Goal: Transaction & Acquisition: Purchase product/service

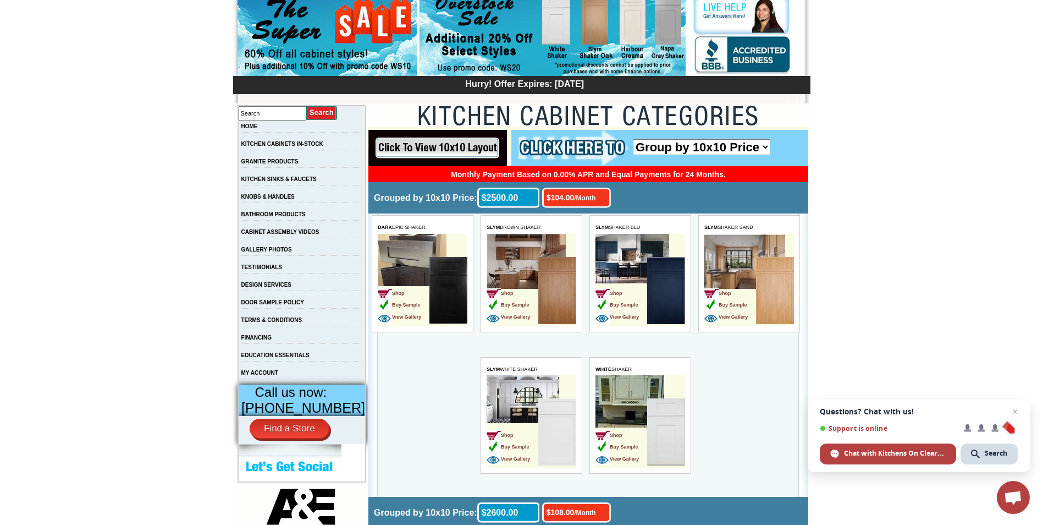
scroll to position [110, 0]
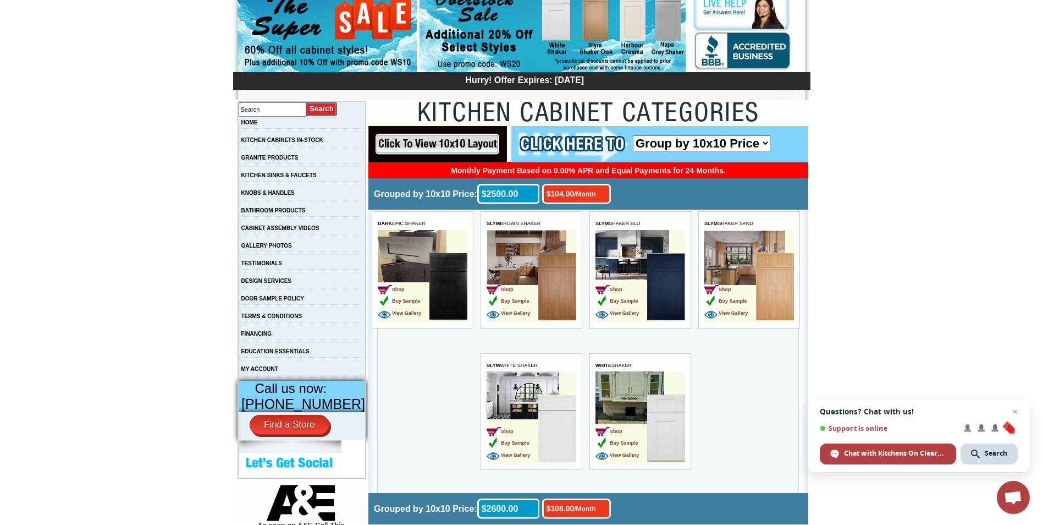
click at [653, 288] on img at bounding box center [666, 286] width 38 height 67
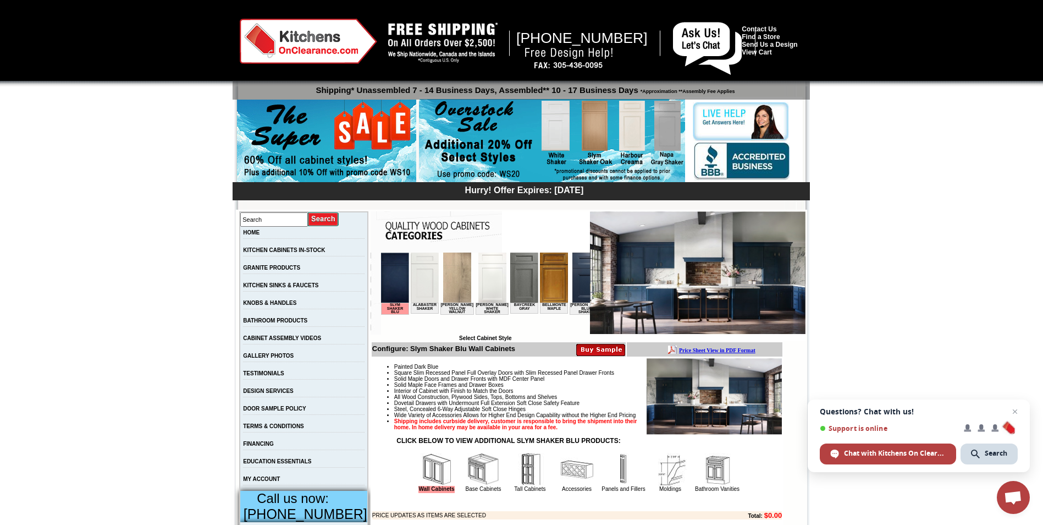
click at [572, 280] on img at bounding box center [586, 277] width 28 height 50
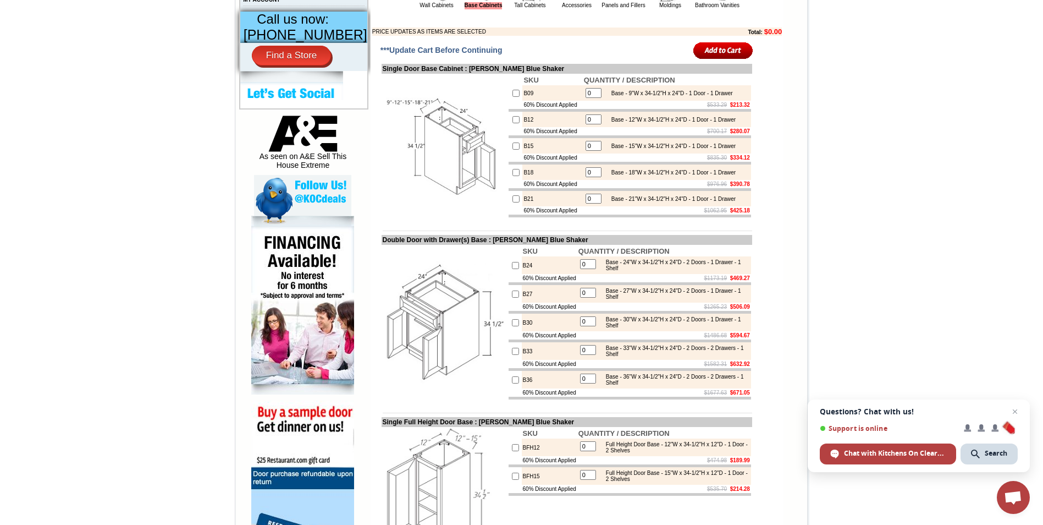
scroll to position [495, 0]
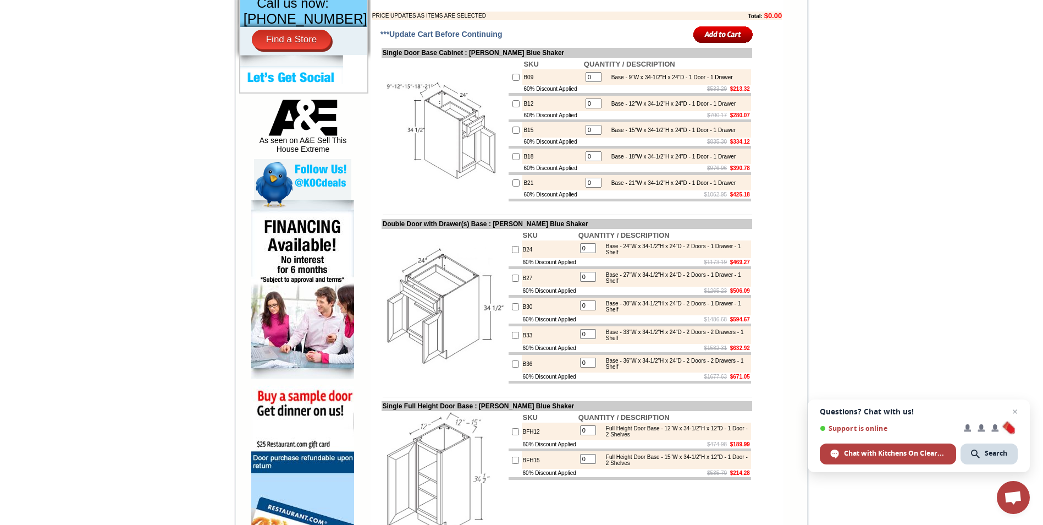
click at [512, 367] on input "checkbox" at bounding box center [515, 363] width 7 height 7
checkbox input "true"
type input "1"
click at [513, 160] on input "checkbox" at bounding box center [516, 156] width 7 height 7
checkbox input "true"
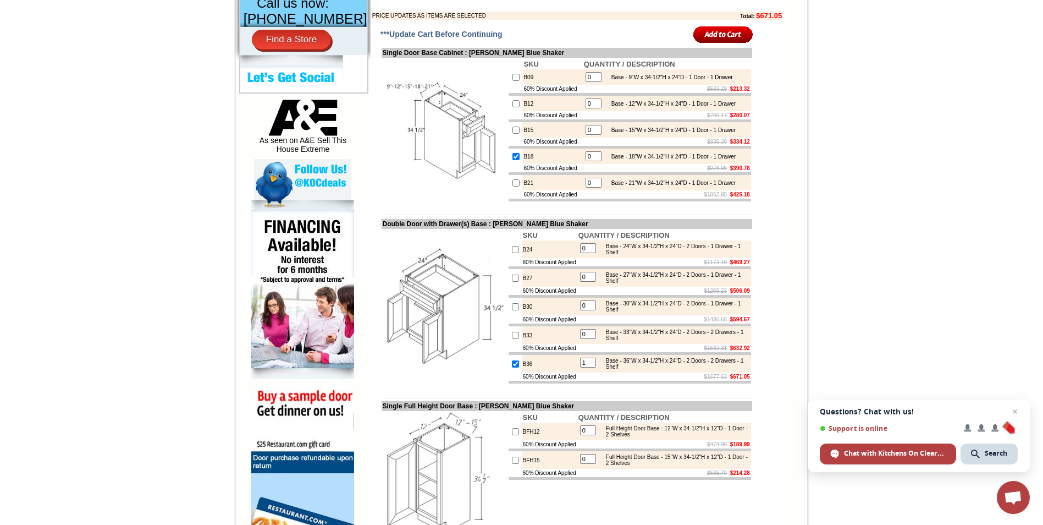
type input "1"
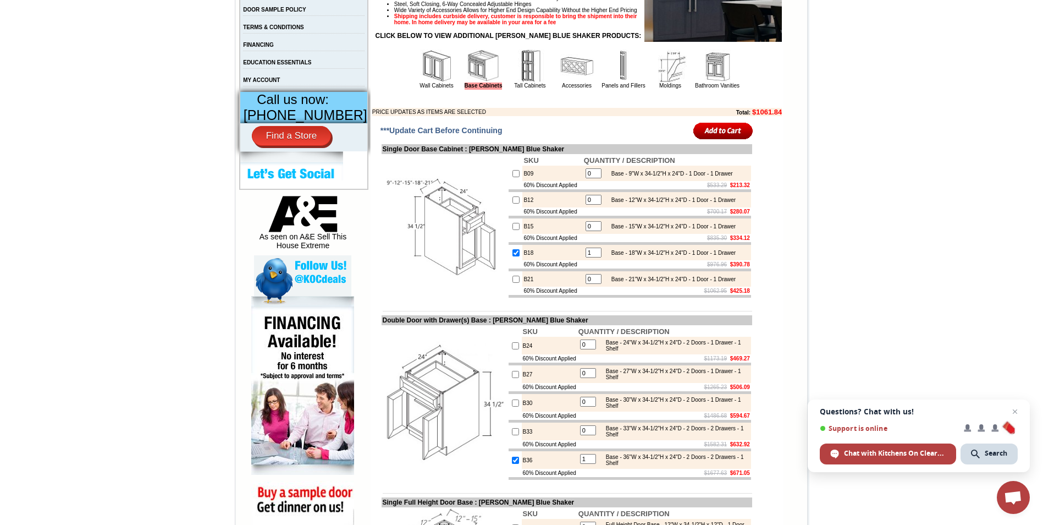
scroll to position [385, 0]
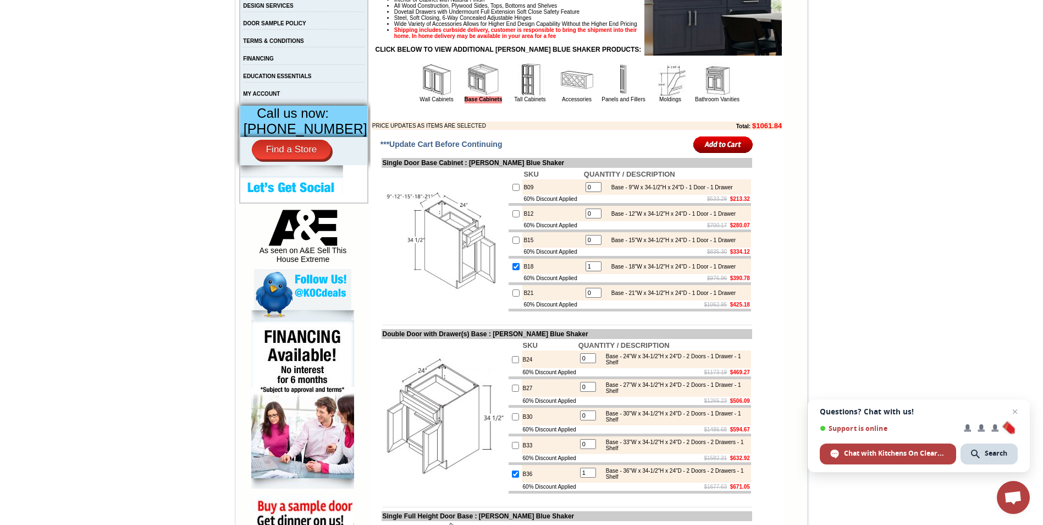
click at [513, 296] on input "checkbox" at bounding box center [516, 292] width 7 height 7
checkbox input "true"
type input "1"
click at [586, 298] on input "1" at bounding box center [594, 293] width 16 height 10
type input "5"
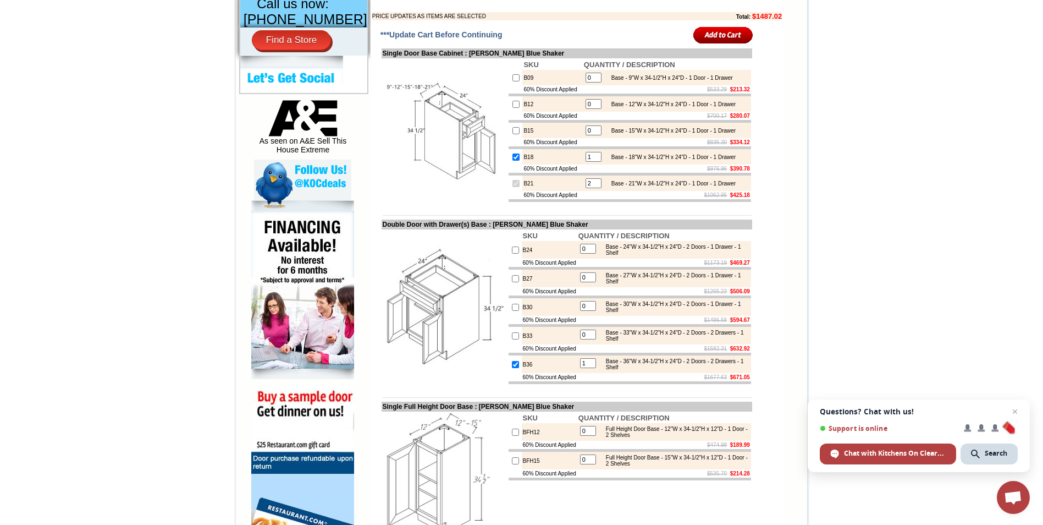
scroll to position [495, 0]
type input "2"
click at [589, 367] on input "1" at bounding box center [588, 363] width 16 height 10
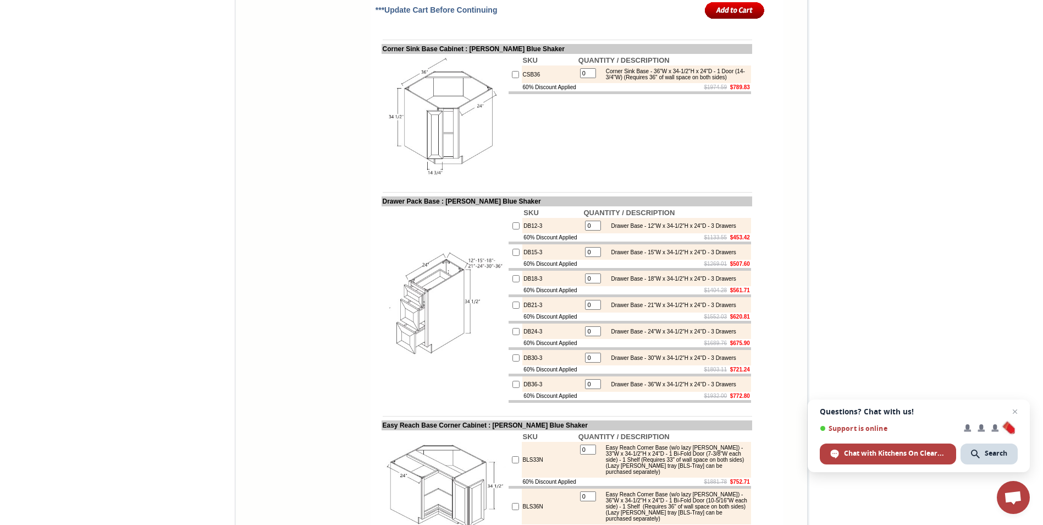
scroll to position [1650, 0]
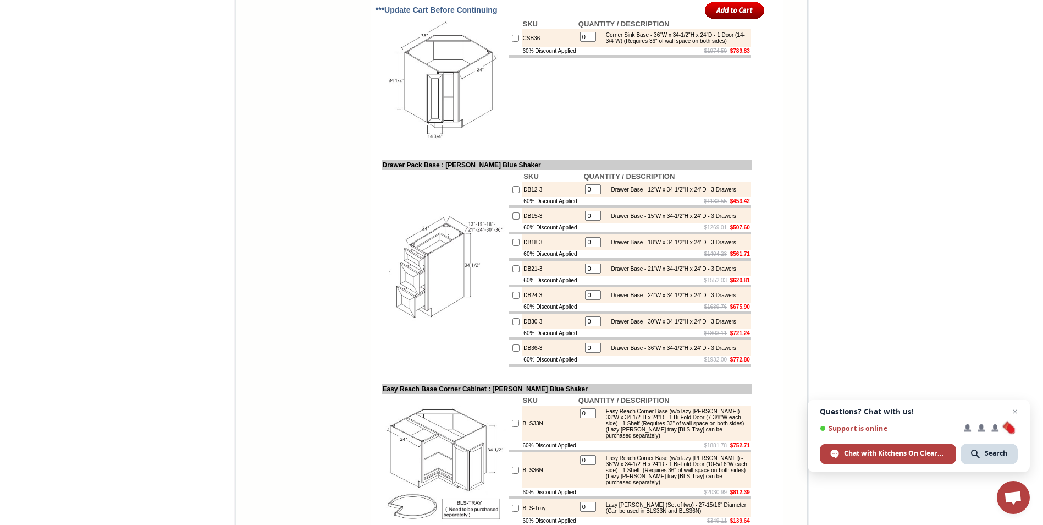
type input "2"
click at [513, 351] on input "checkbox" at bounding box center [516, 347] width 7 height 7
checkbox input "true"
type input "1"
click at [513, 325] on input "checkbox" at bounding box center [516, 321] width 7 height 7
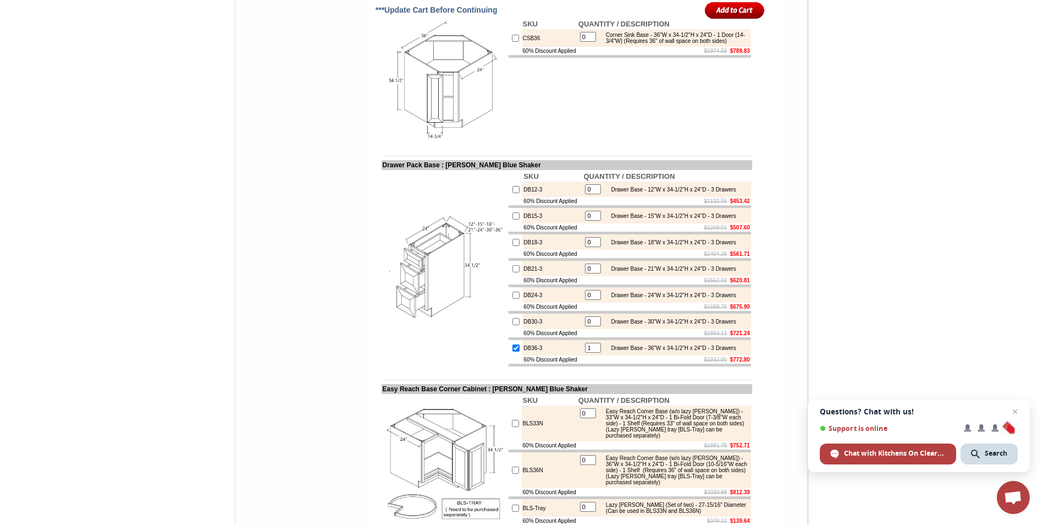
checkbox input "true"
type input "1"
click at [513, 351] on input "checkbox" at bounding box center [516, 347] width 7 height 7
checkbox input "false"
type input "0"
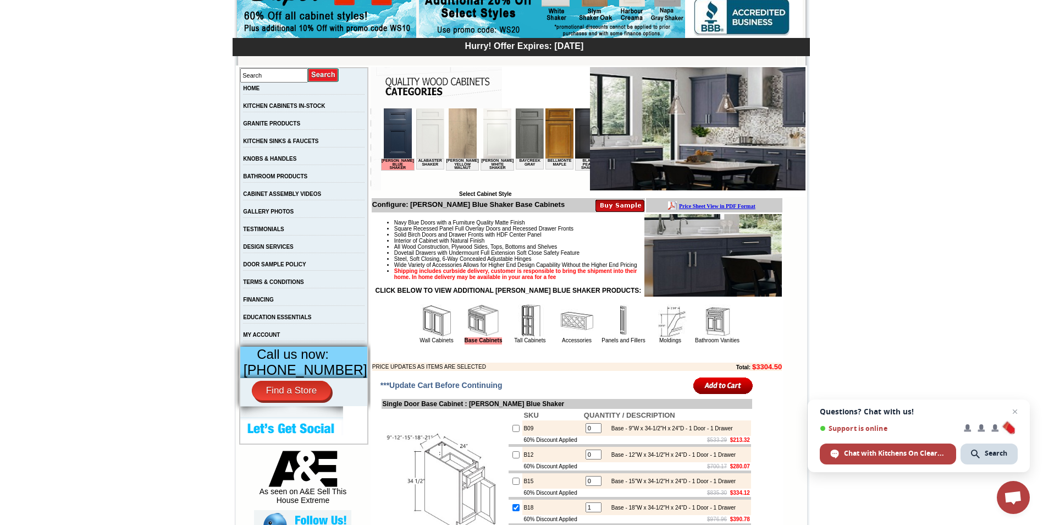
scroll to position [110, 0]
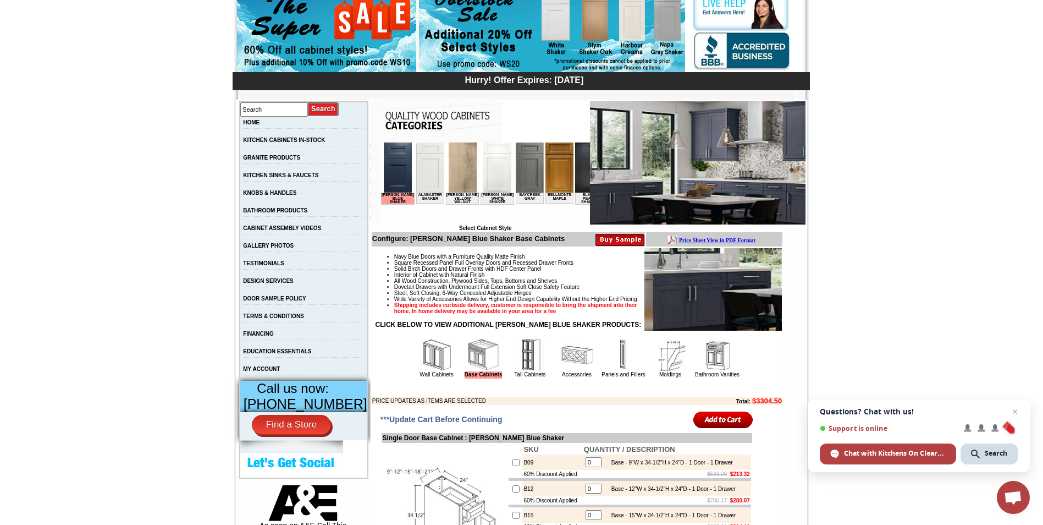
click at [420, 366] on img at bounding box center [436, 354] width 33 height 33
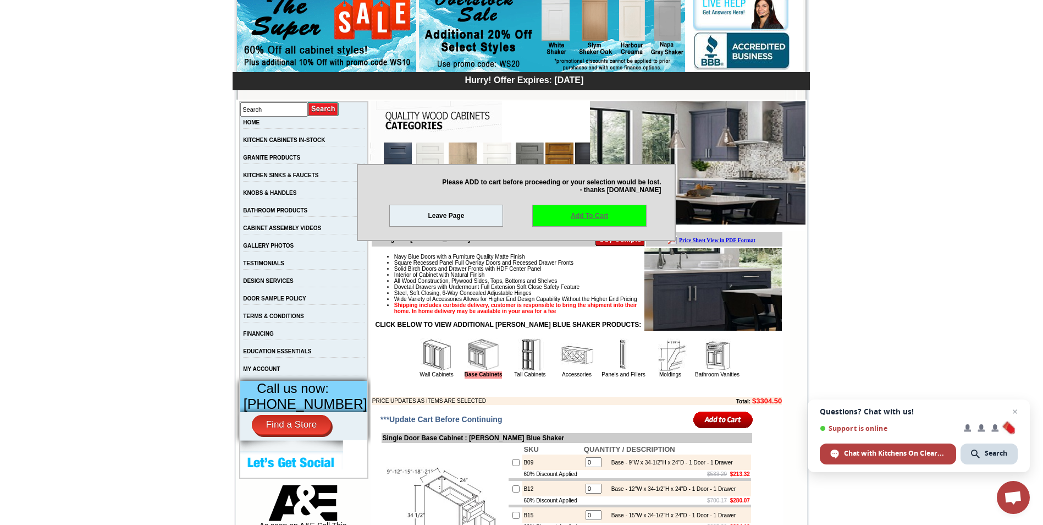
click at [581, 216] on link "Add To Cart" at bounding box center [589, 216] width 114 height 22
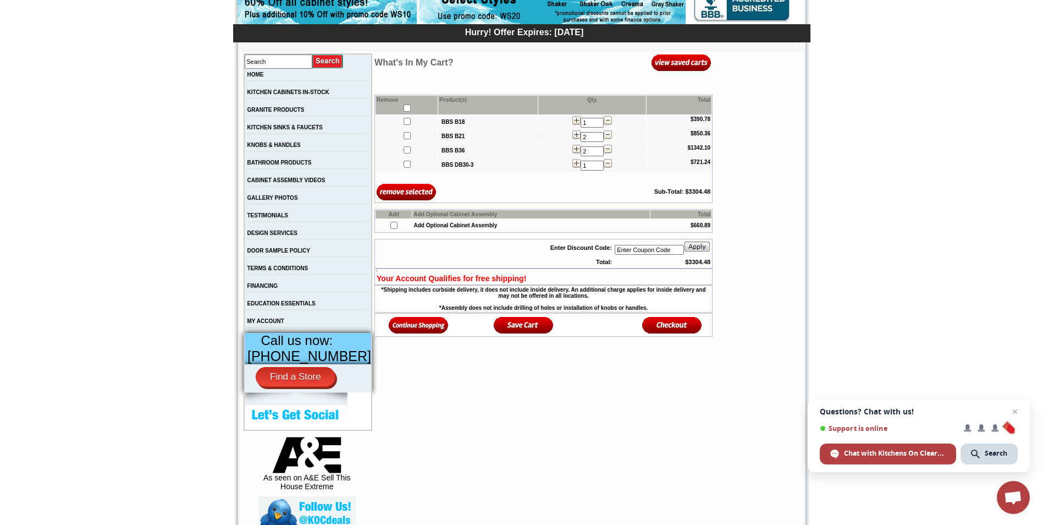
scroll to position [165, 0]
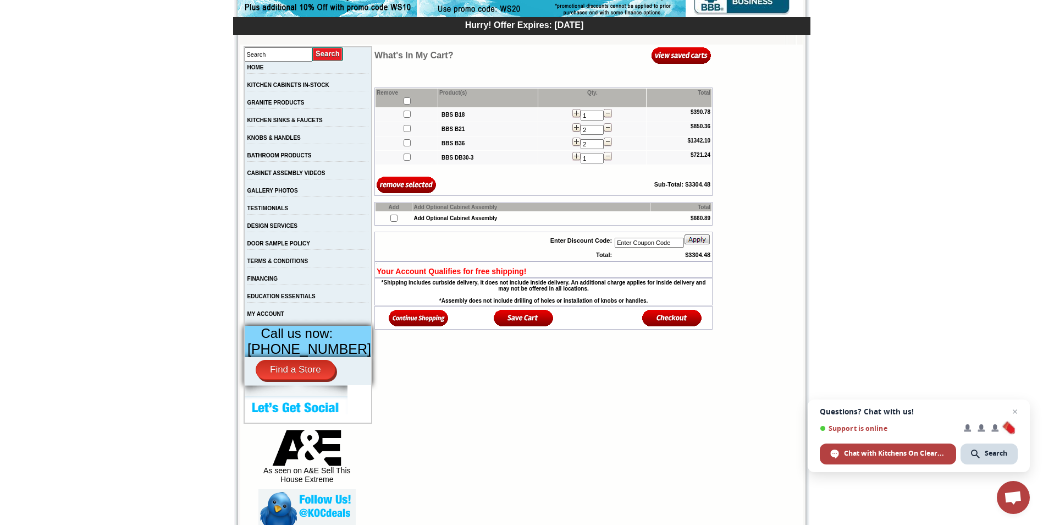
click at [409, 322] on img at bounding box center [419, 318] width 60 height 18
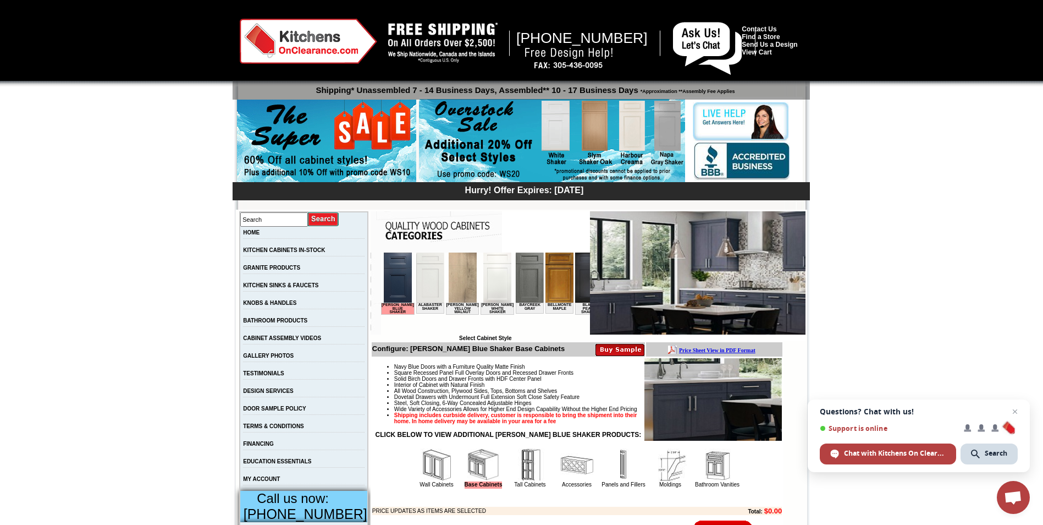
click at [387, 279] on img at bounding box center [397, 277] width 28 height 50
click at [421, 474] on img at bounding box center [436, 464] width 33 height 33
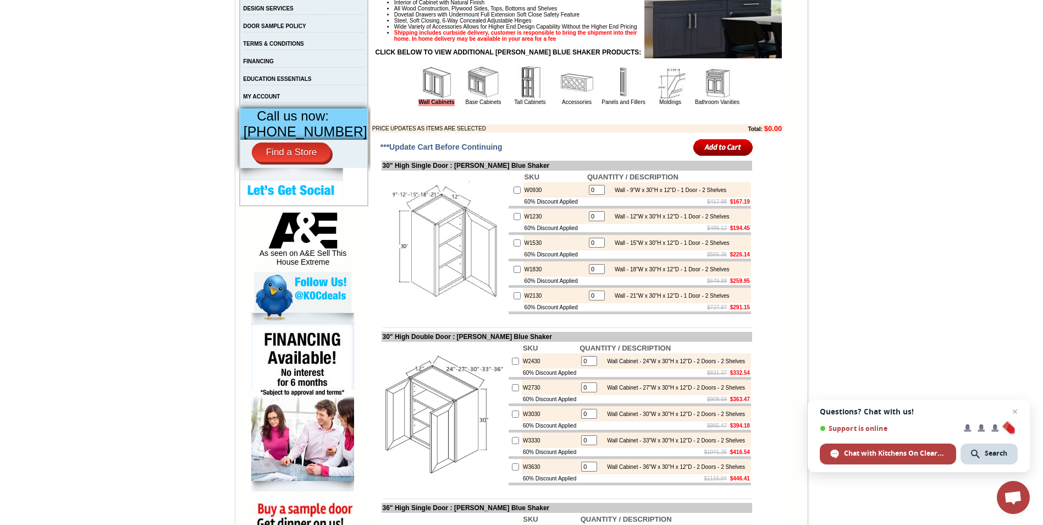
scroll to position [385, 0]
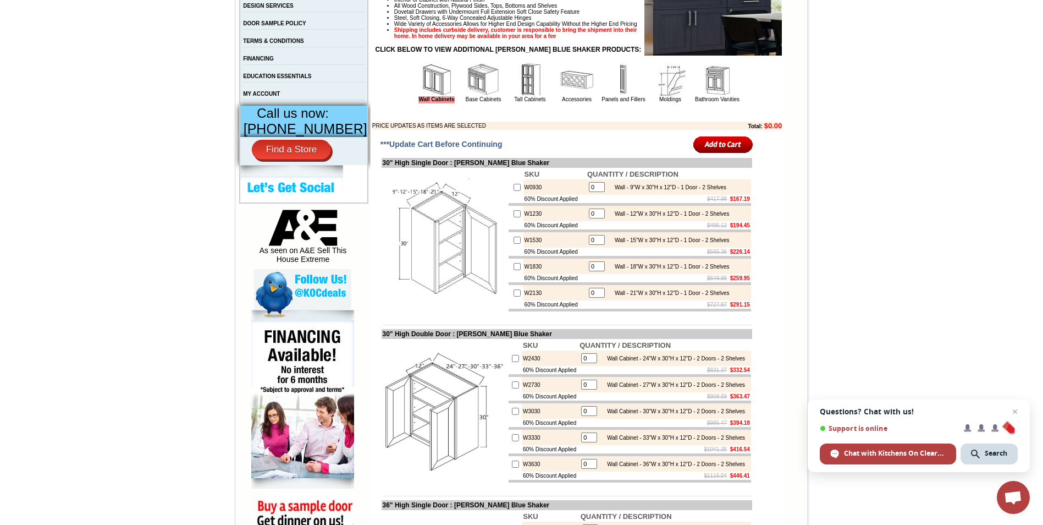
click at [515, 89] on img at bounding box center [530, 79] width 33 height 33
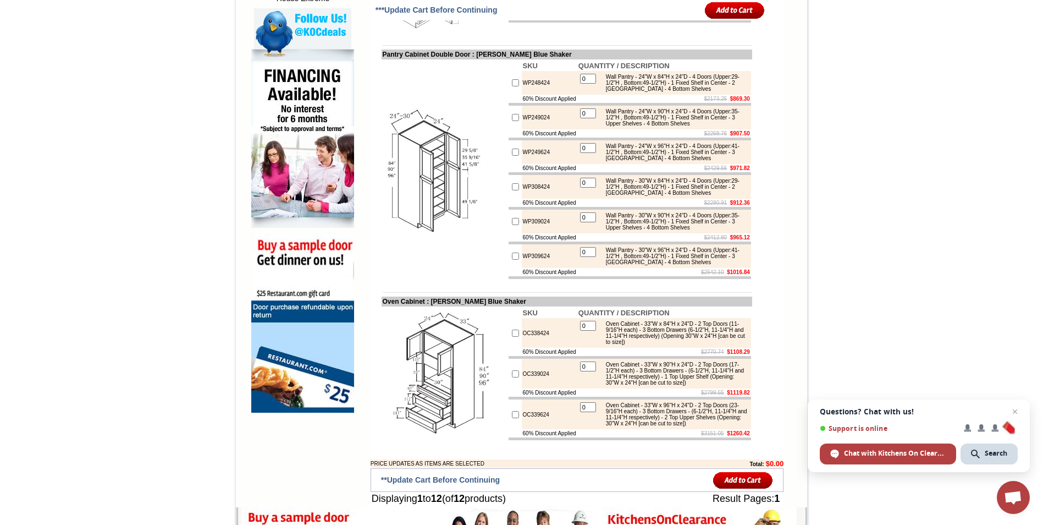
scroll to position [770, 0]
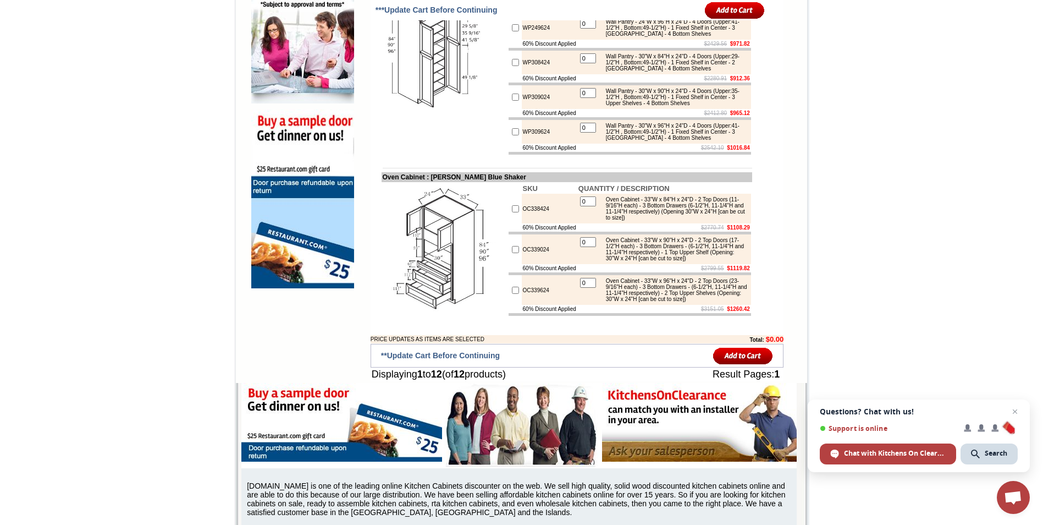
click at [512, 253] on input "checkbox" at bounding box center [515, 249] width 7 height 7
checkbox input "true"
type input "1"
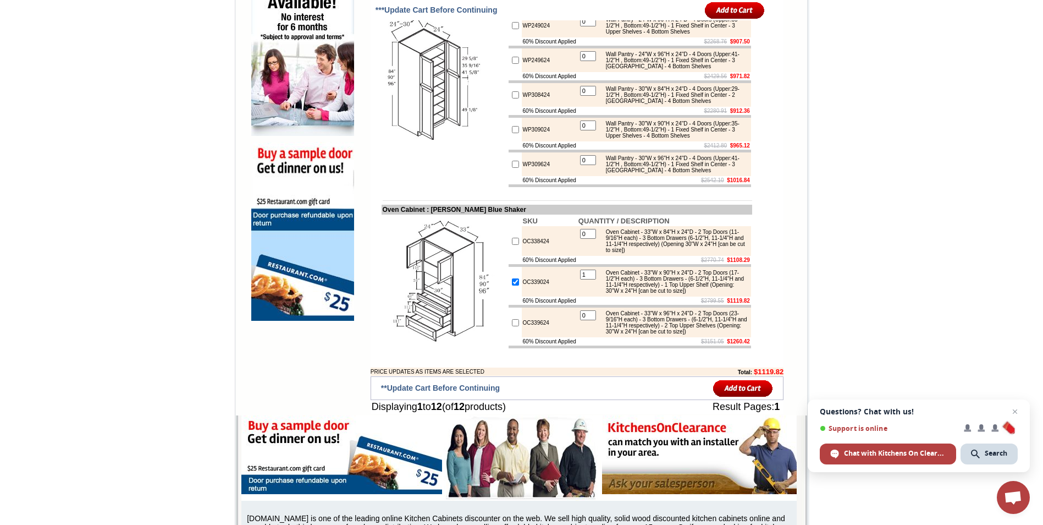
scroll to position [715, 0]
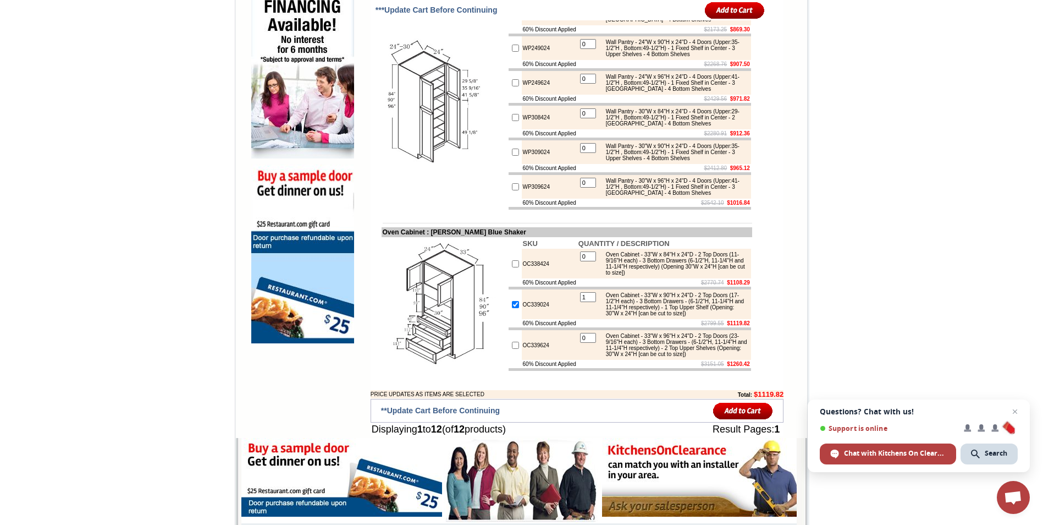
click at [512, 190] on input "checkbox" at bounding box center [515, 186] width 7 height 7
checkbox input "true"
type input "1"
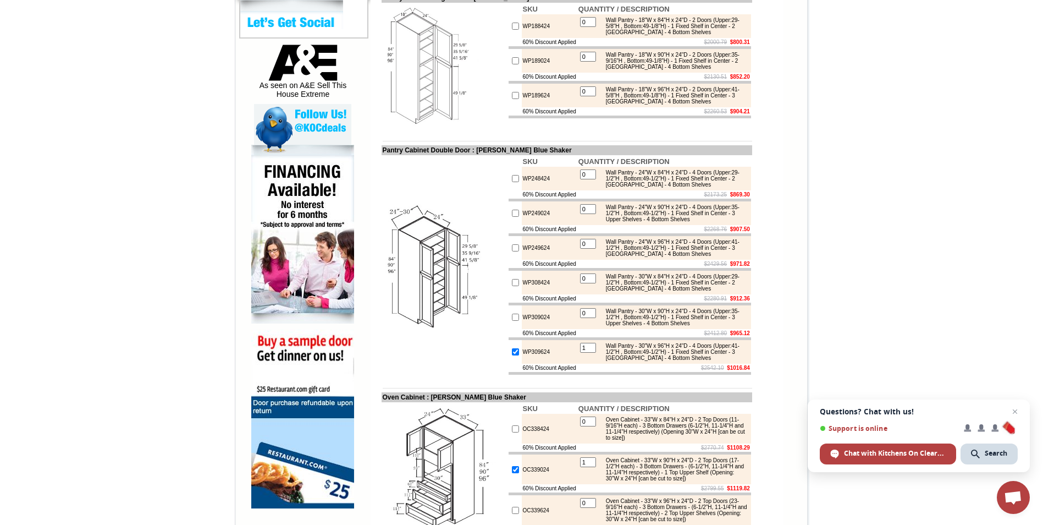
scroll to position [440, 0]
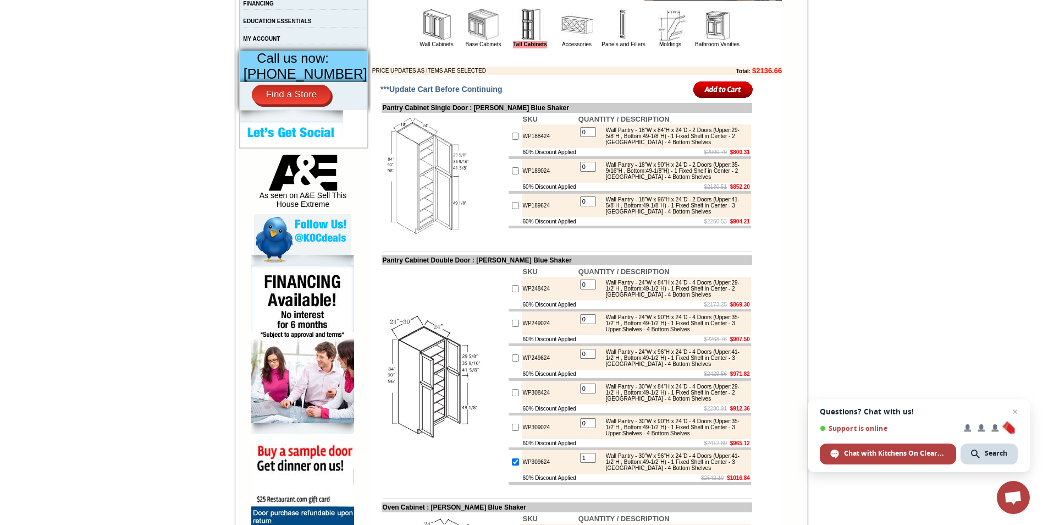
click at [718, 98] on input "image" at bounding box center [724, 89] width 60 height 18
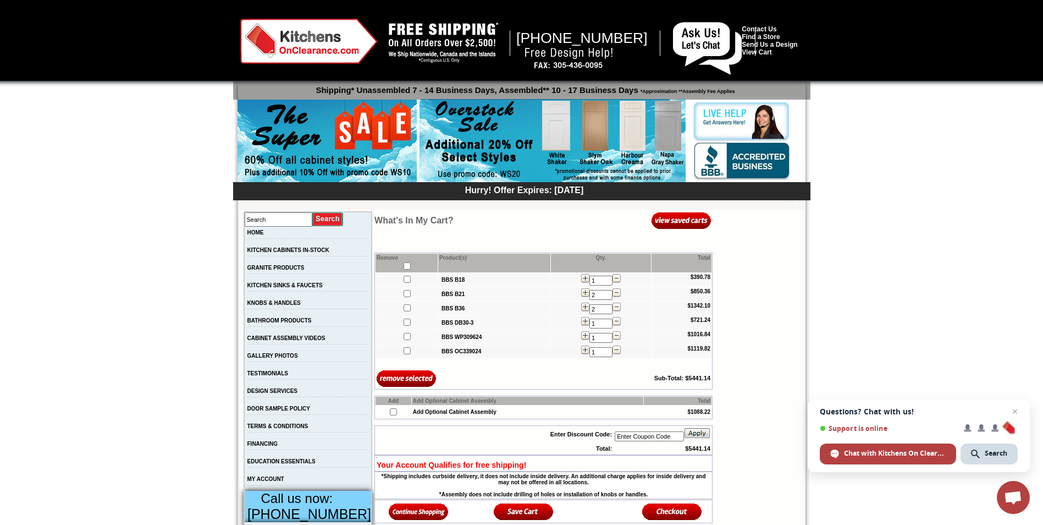
click at [389, 380] on input "image" at bounding box center [407, 378] width 60 height 18
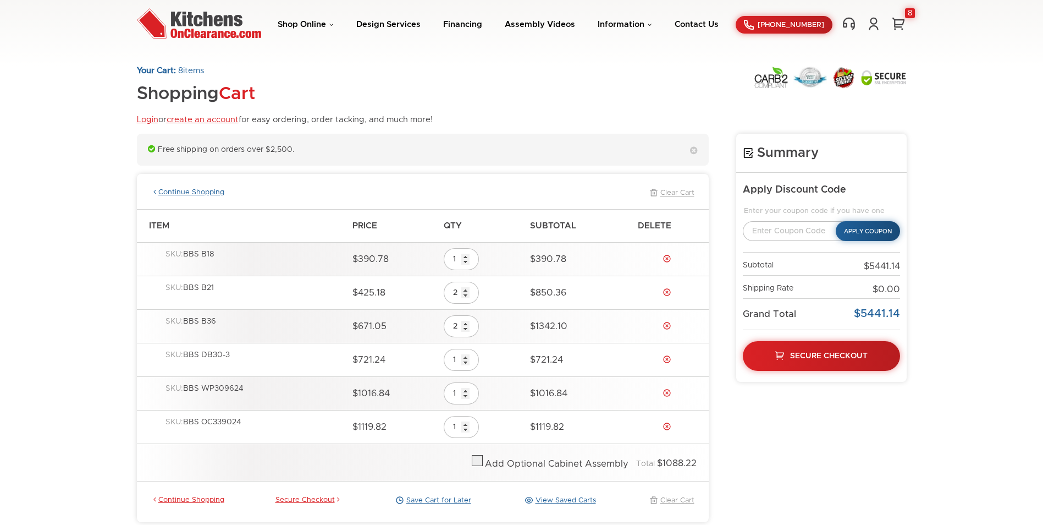
click at [189, 188] on link "Continue Shopping" at bounding box center [187, 193] width 73 height 10
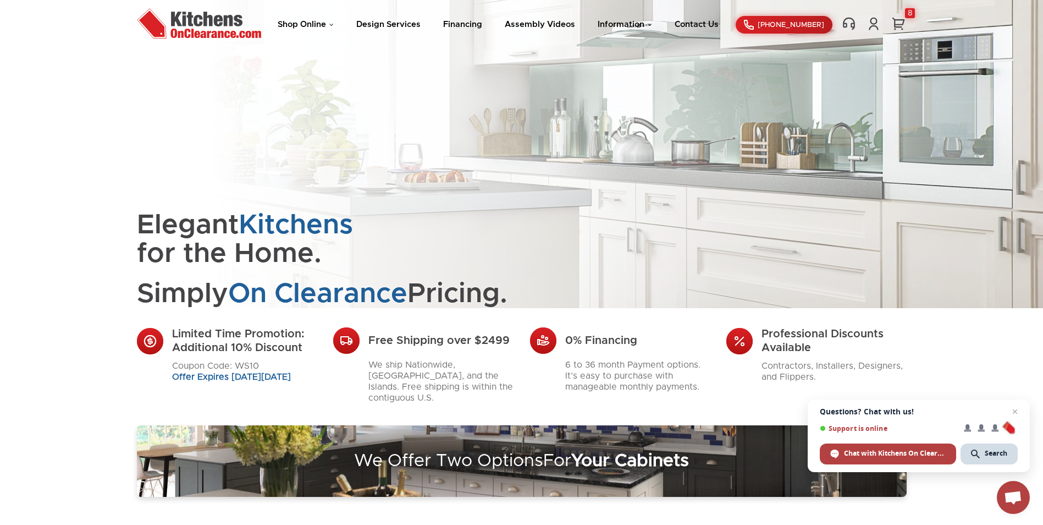
click at [302, 20] on li "Shop Online Kitchen Cabinets Kitchen Sinks & Faucets Knobs & Handles Bathroom P…" at bounding box center [306, 25] width 56 height 10
click at [312, 22] on link "Shop Online" at bounding box center [306, 24] width 56 height 8
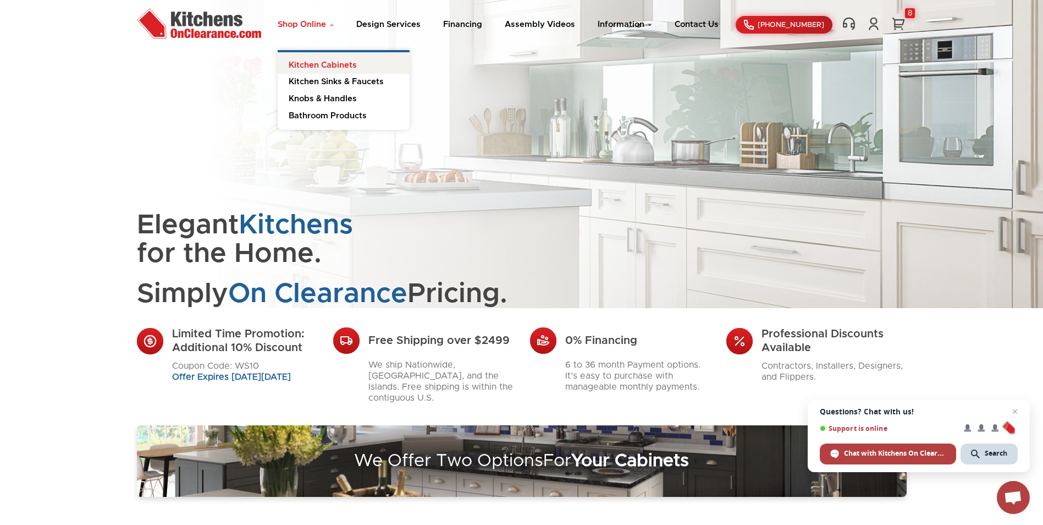
click at [322, 61] on link "Kitchen Cabinets" at bounding box center [344, 63] width 132 height 22
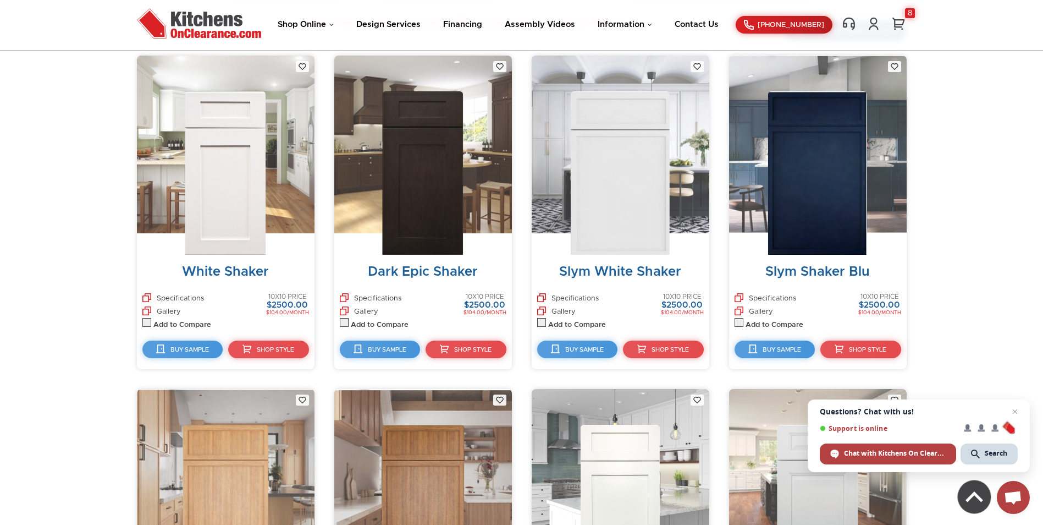
scroll to position [413, 0]
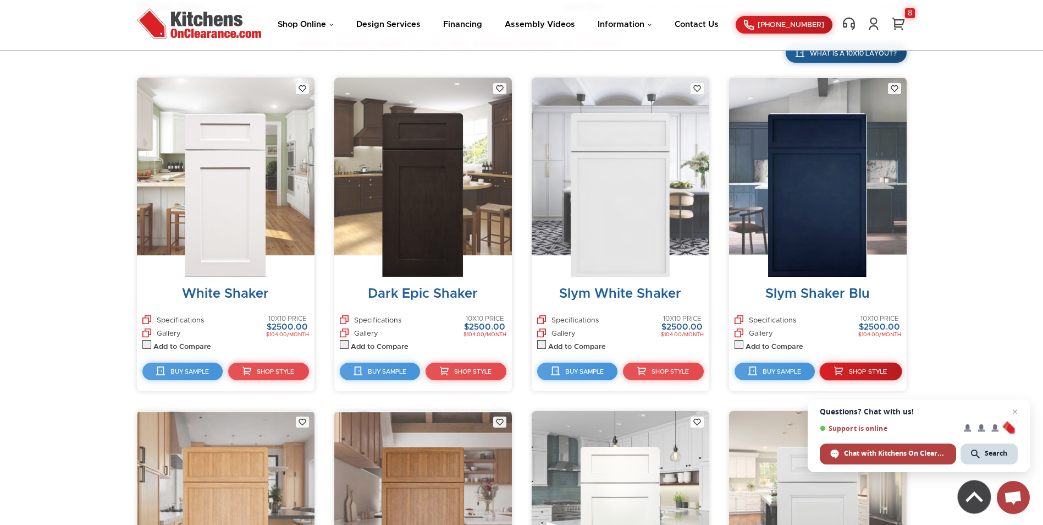
click at [862, 370] on span "Shop Style" at bounding box center [868, 372] width 38 height 6
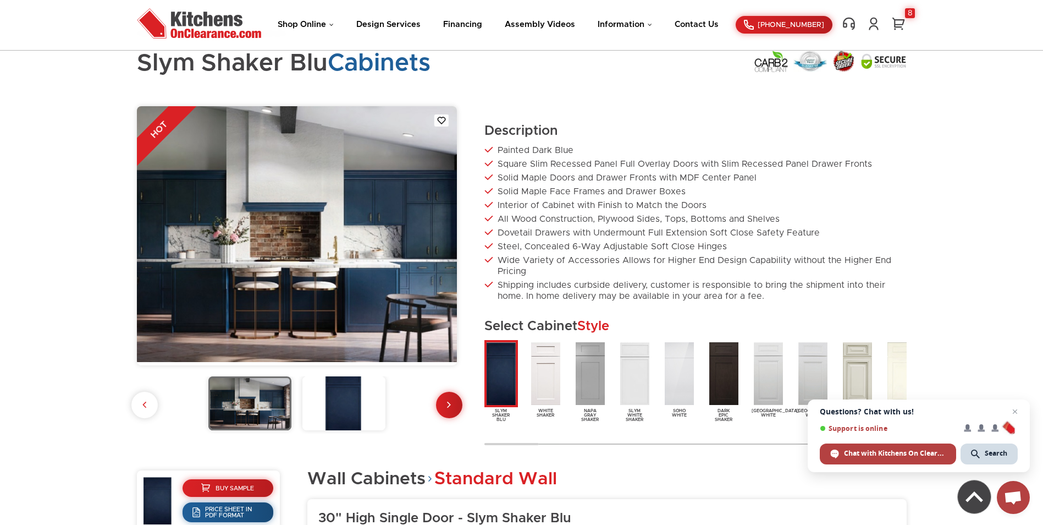
scroll to position [165, 0]
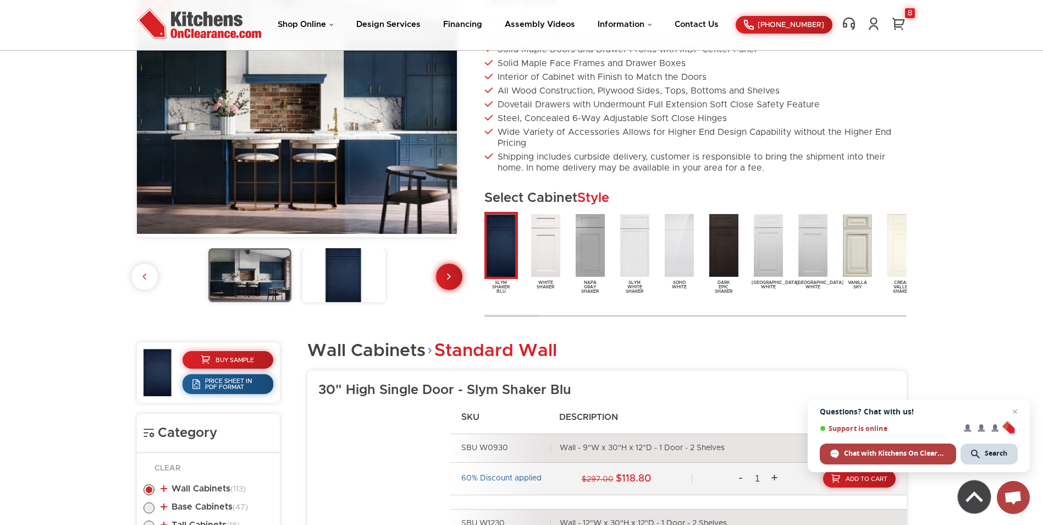
click at [447, 274] on icon at bounding box center [449, 276] width 4 height 11
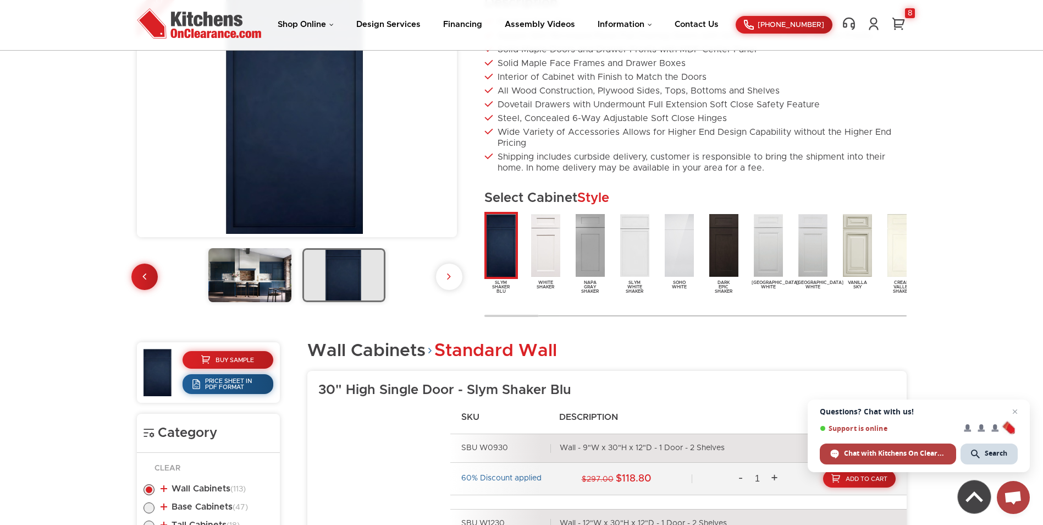
scroll to position [0, 0]
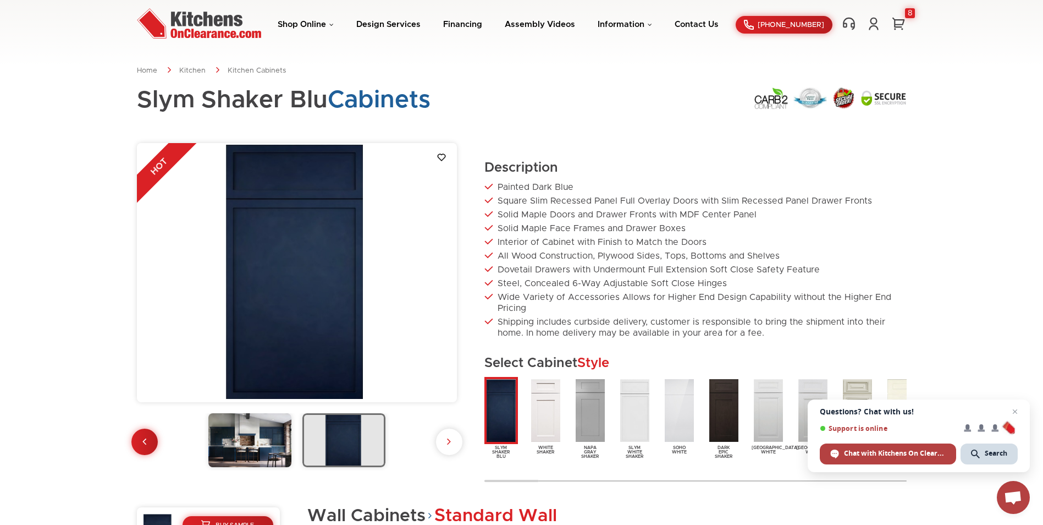
click at [904, 14] on div "Shop Online Kitchen Cabinets Kitchen Sinks & Faucets Knobs & Handles Bathroom P…" at bounding box center [522, 25] width 792 height 34
click at [914, 9] on div "8" at bounding box center [910, 13] width 10 height 10
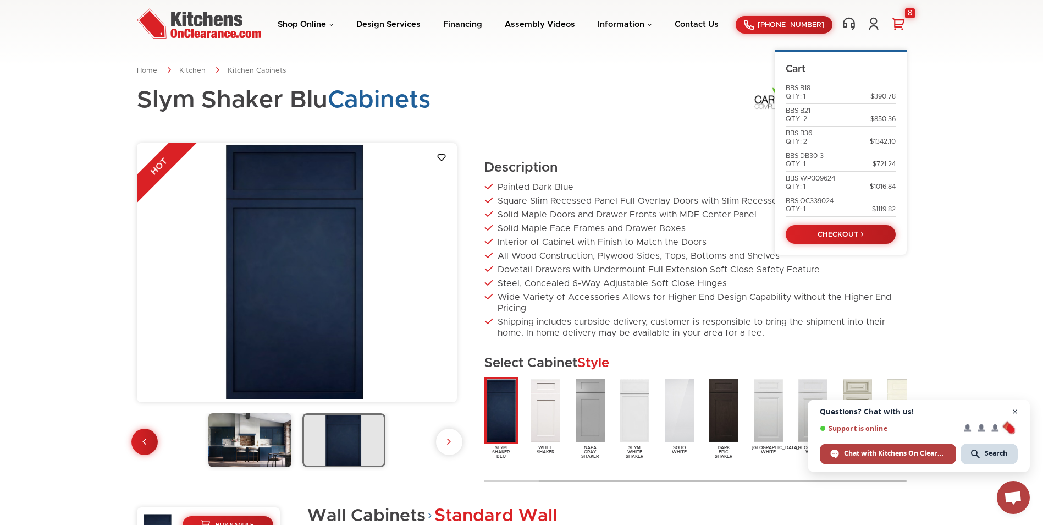
click at [1014, 406] on span "Open chat" at bounding box center [1016, 412] width 14 height 14
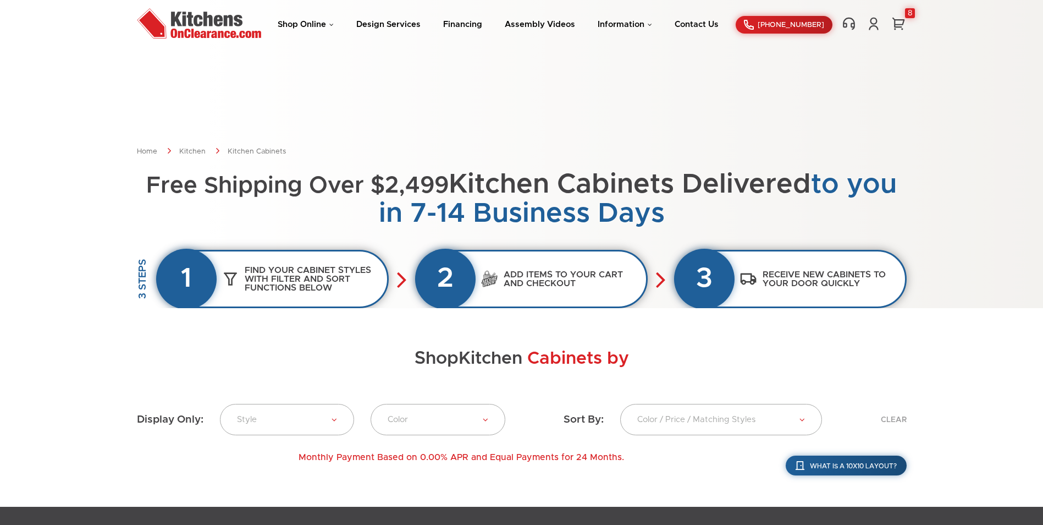
scroll to position [313, 0]
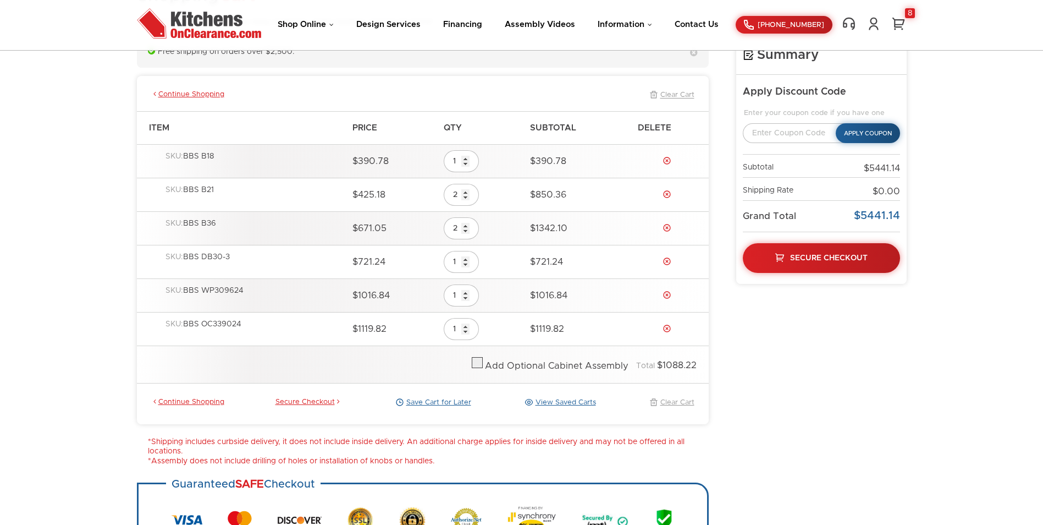
scroll to position [87, 0]
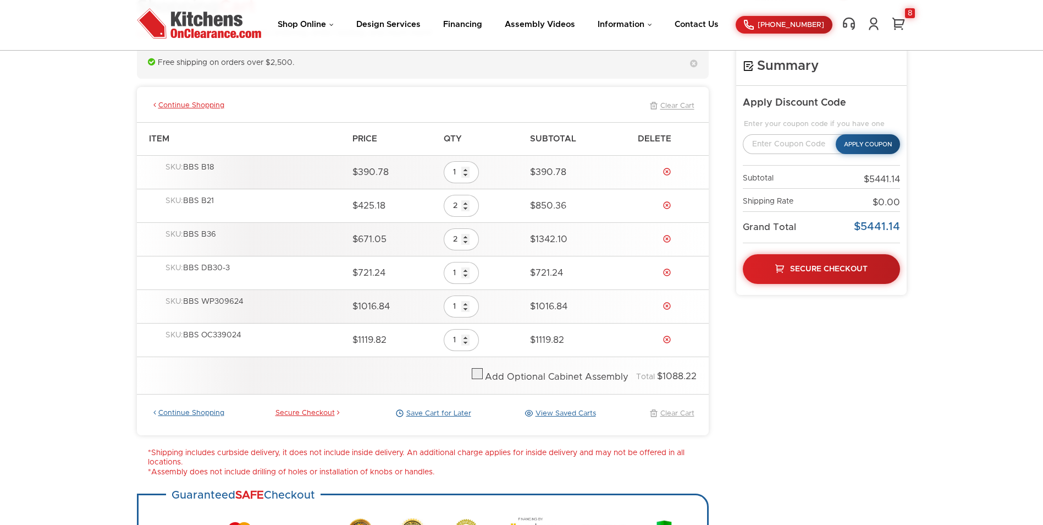
click at [204, 409] on link "Continue Shopping" at bounding box center [187, 414] width 73 height 10
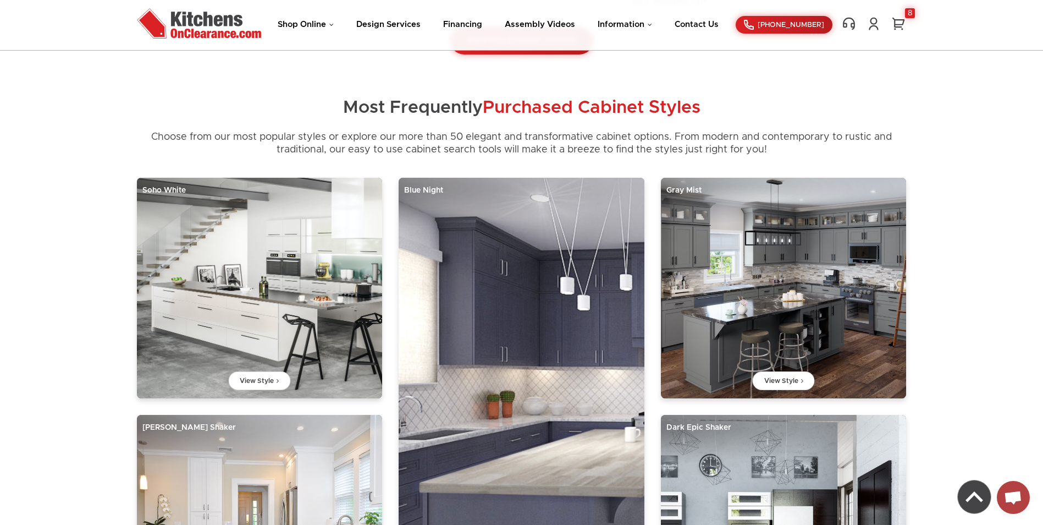
scroll to position [660, 0]
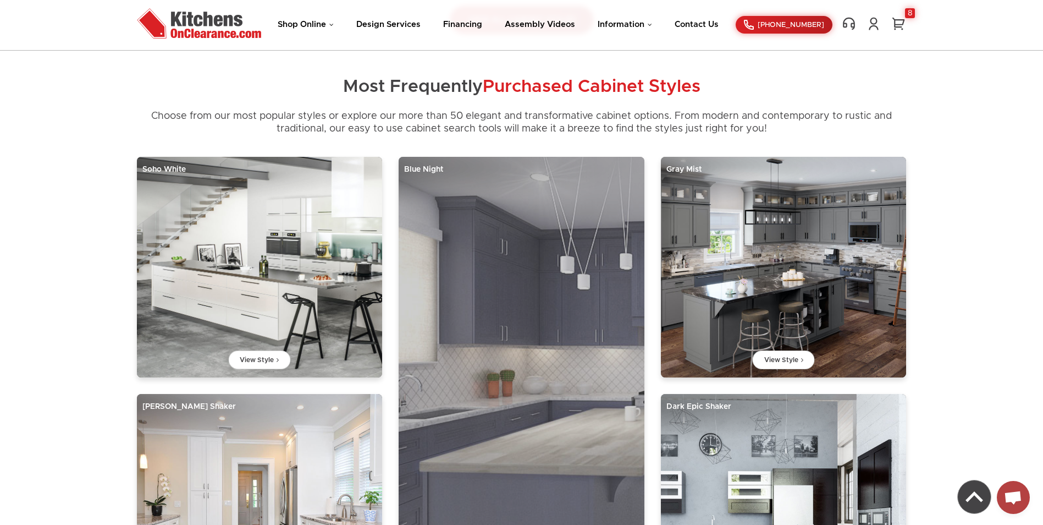
click at [522, 360] on img at bounding box center [522, 381] width 246 height 449
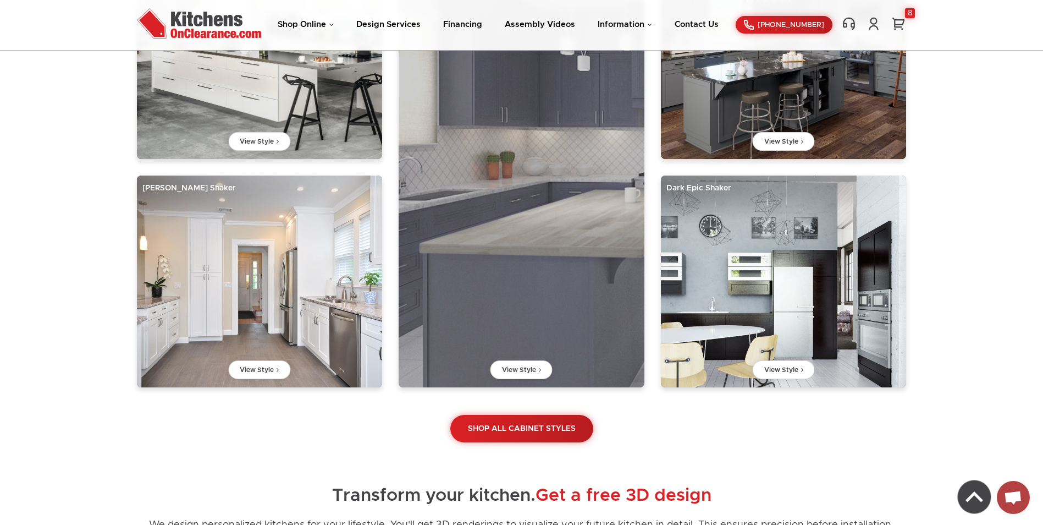
scroll to position [880, 0]
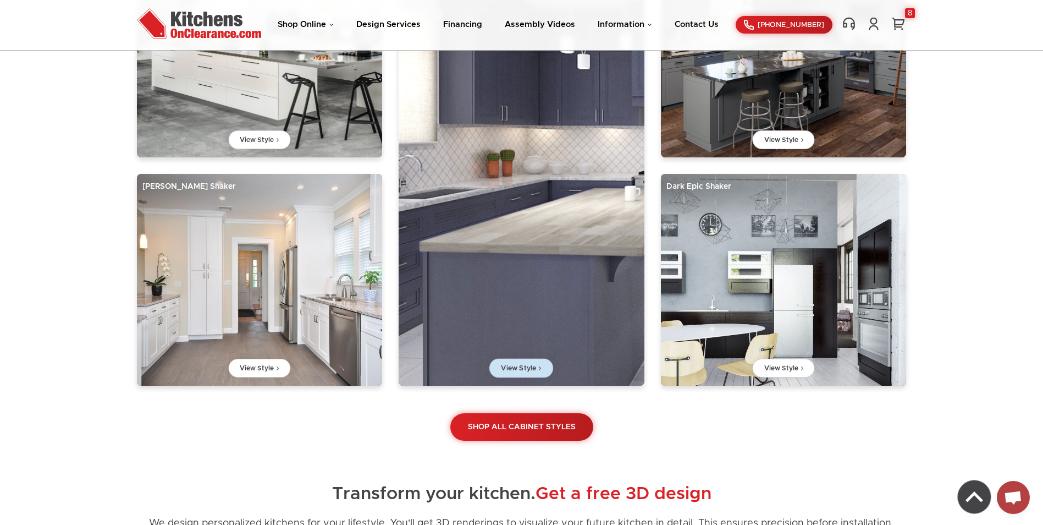
click at [524, 359] on link "View Style" at bounding box center [522, 368] width 64 height 19
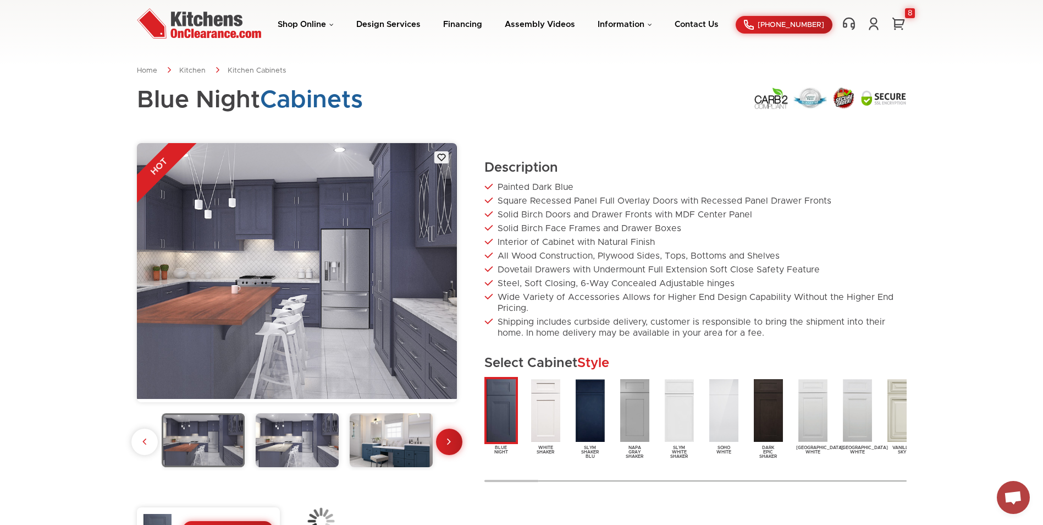
click at [502, 413] on img at bounding box center [502, 410] width 34 height 67
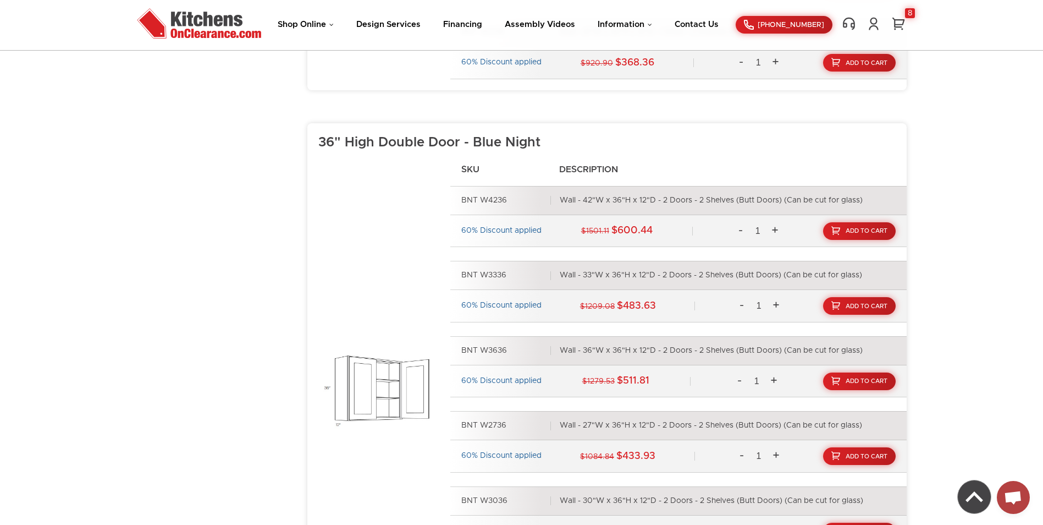
scroll to position [2035, 0]
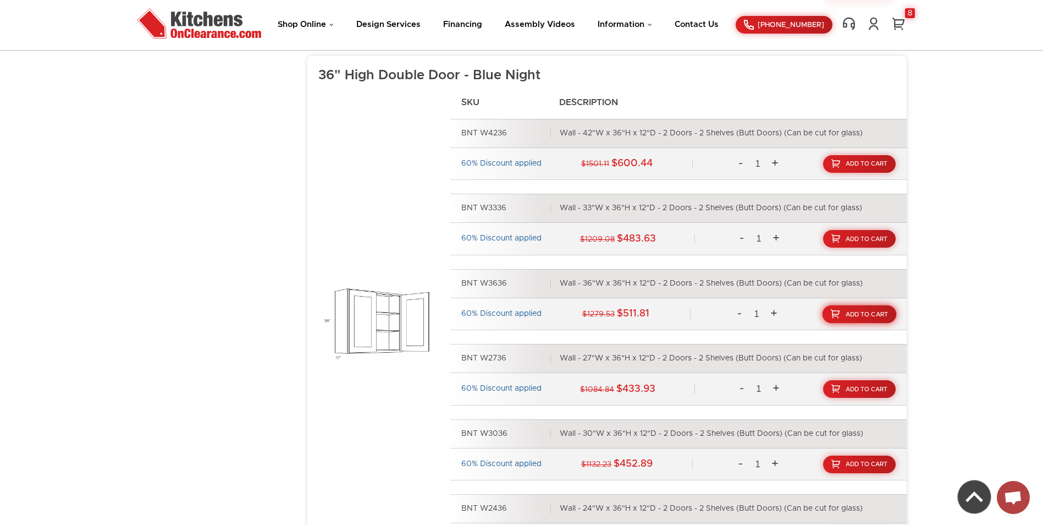
click at [875, 314] on span "Add To Cart" at bounding box center [866, 314] width 43 height 6
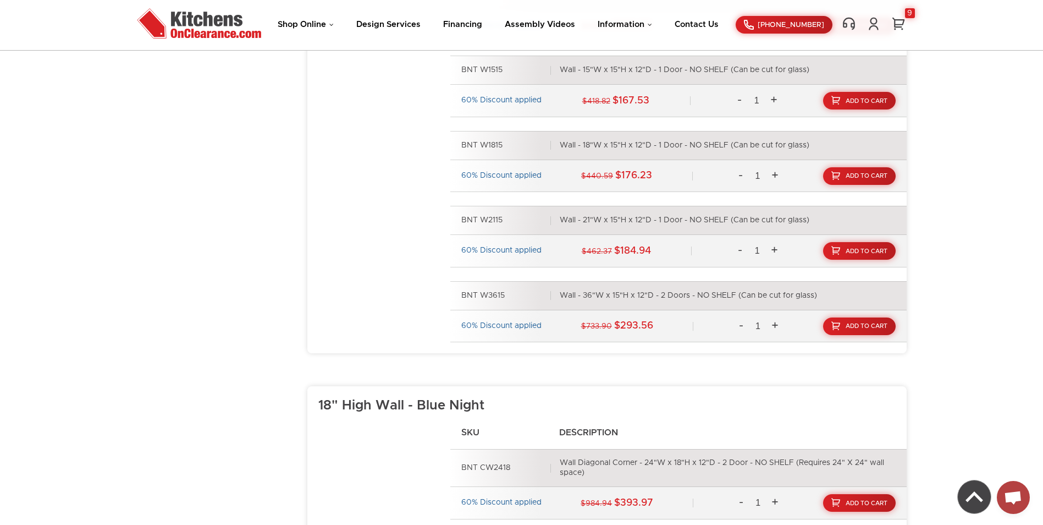
scroll to position [4235, 0]
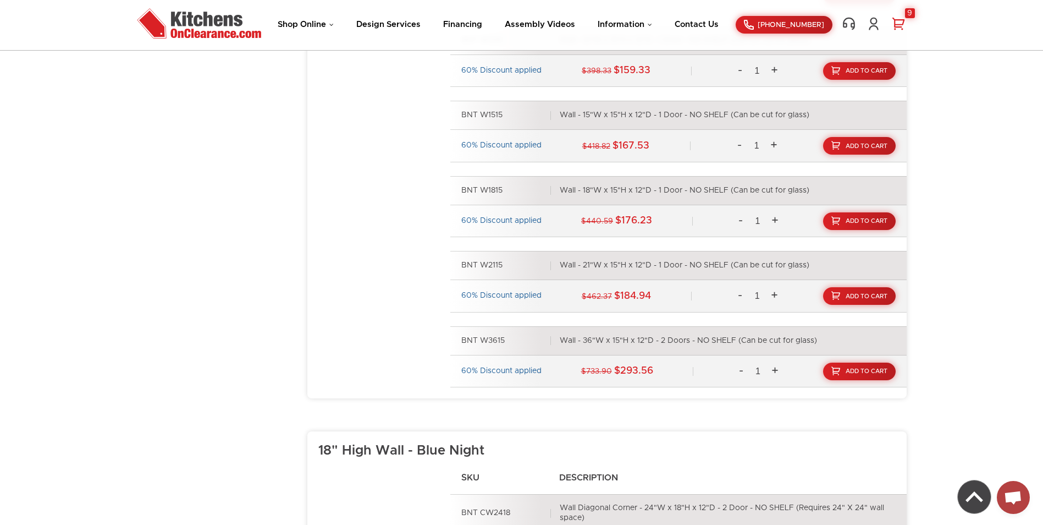
click at [906, 15] on div "9" at bounding box center [910, 13] width 10 height 10
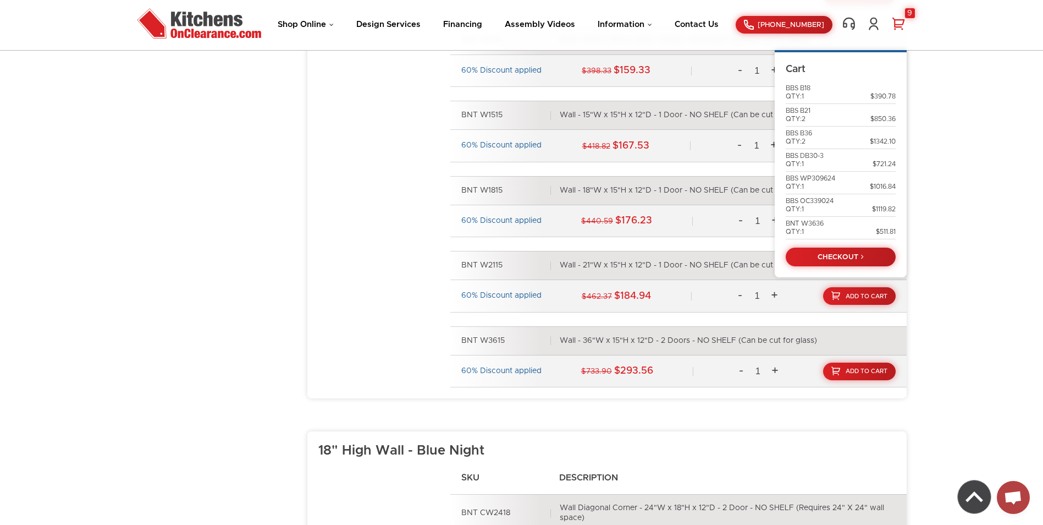
click at [828, 70] on div "Cart" at bounding box center [841, 69] width 110 height 13
click at [910, 18] on div "9" at bounding box center [910, 13] width 10 height 10
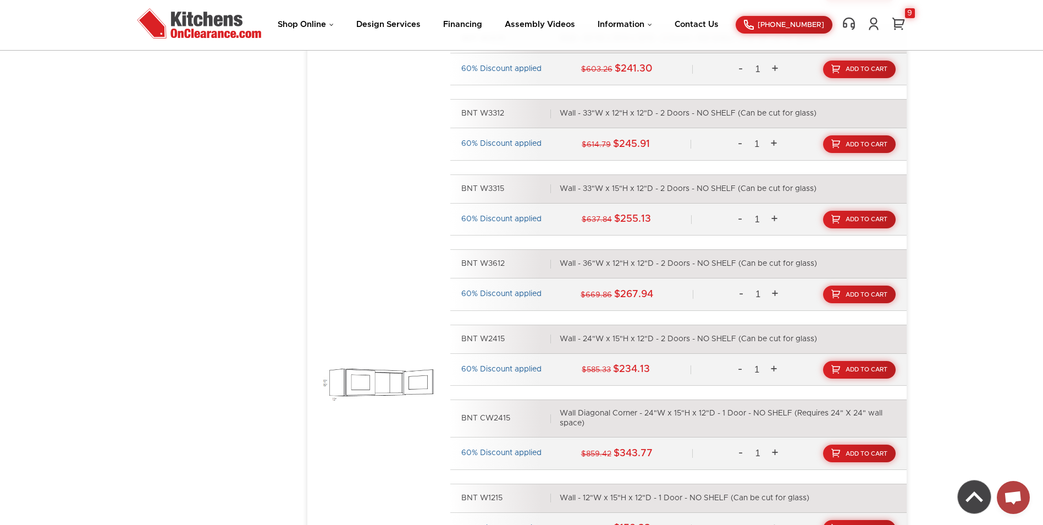
scroll to position [3685, 0]
